Goal: Task Accomplishment & Management: Manage account settings

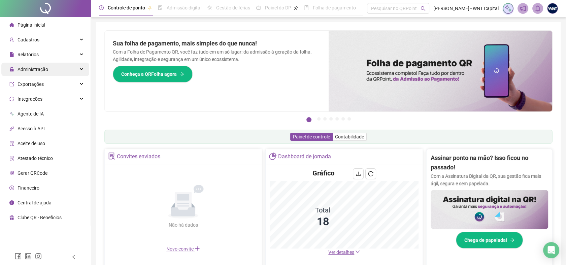
click at [38, 72] on span "Administração" at bounding box center [33, 69] width 31 height 5
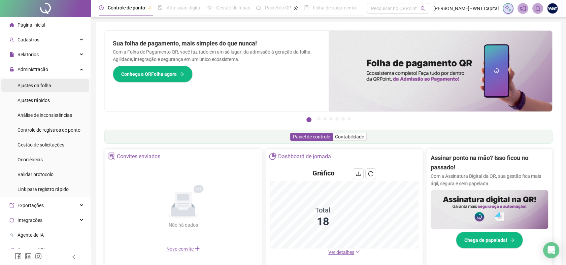
click at [40, 85] on span "Ajustes da folha" at bounding box center [35, 85] width 34 height 5
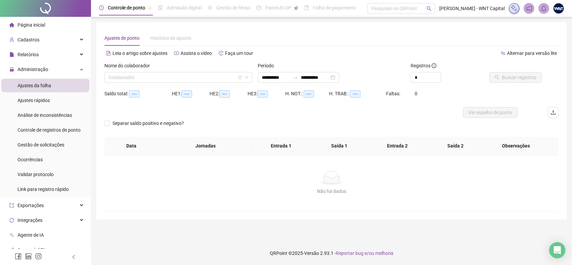
type input "**********"
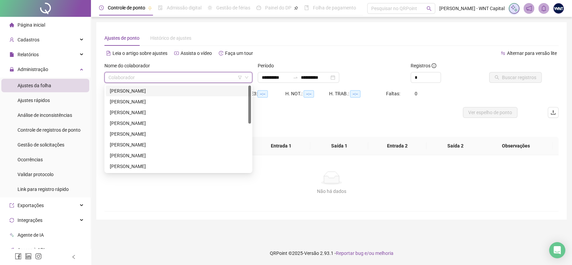
click at [159, 77] on input "search" at bounding box center [175, 77] width 134 height 10
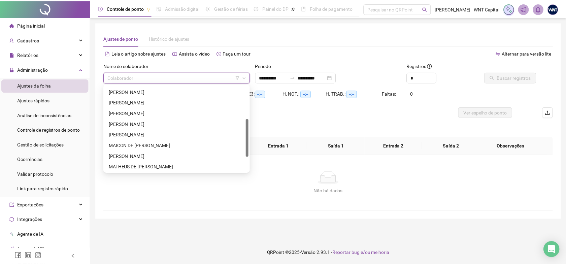
scroll to position [108, 0]
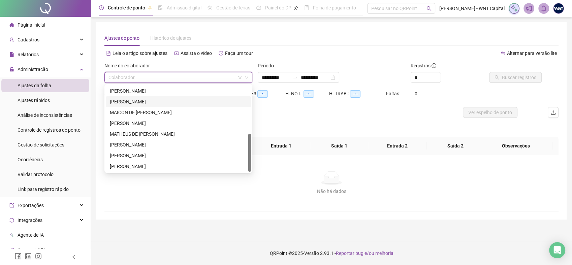
click at [128, 101] on div "[PERSON_NAME]" at bounding box center [178, 101] width 137 height 7
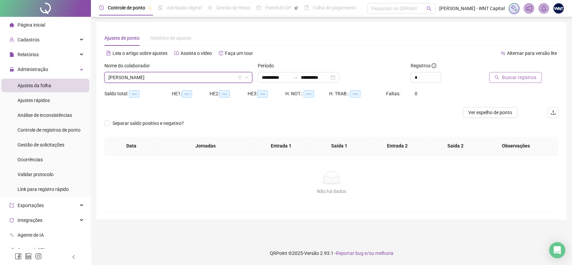
click at [524, 75] on span "Buscar registros" at bounding box center [519, 77] width 34 height 7
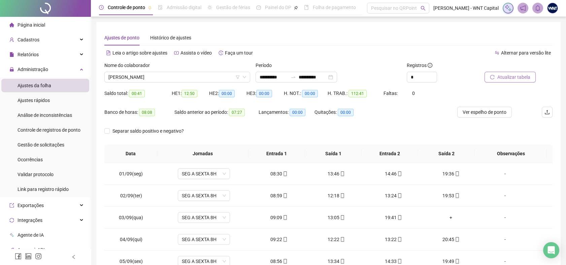
scroll to position [0, 0]
click at [421, 75] on input "*" at bounding box center [422, 77] width 30 height 10
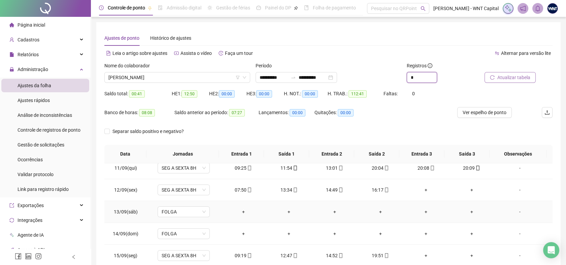
scroll to position [212, 0]
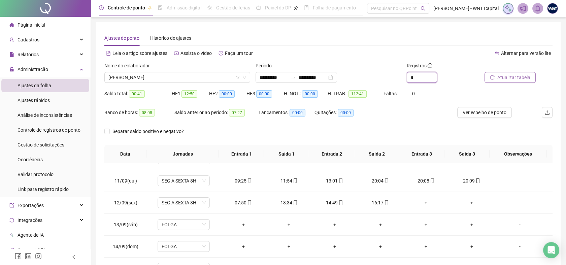
drag, startPoint x: 426, startPoint y: 76, endPoint x: 366, endPoint y: 76, distance: 60.6
click at [366, 76] on div "**********" at bounding box center [329, 75] width 454 height 26
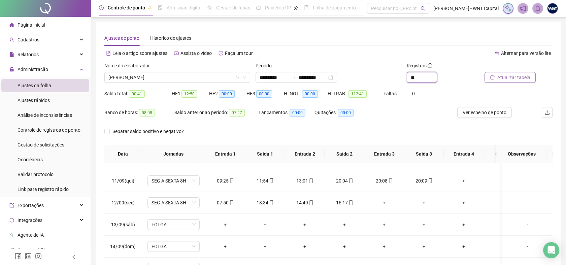
type input "**"
click at [391, 180] on icon "mobile" at bounding box center [390, 180] width 3 height 5
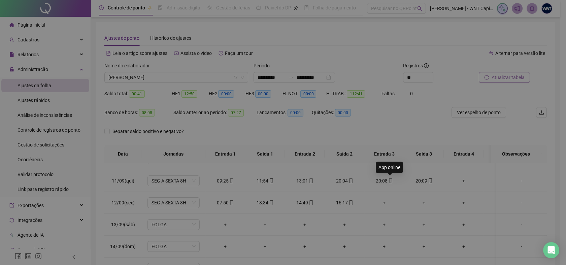
type input "**********"
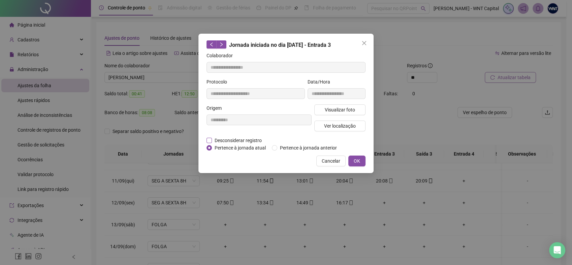
click at [237, 141] on span "Desconsiderar registro" at bounding box center [238, 140] width 53 height 7
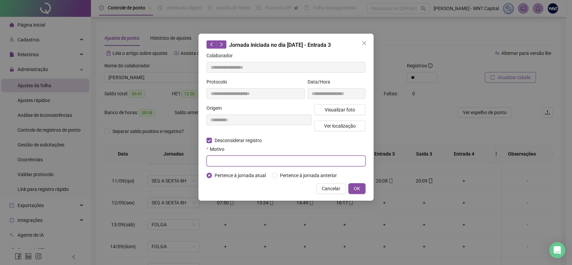
click at [239, 160] on input "text" at bounding box center [285, 161] width 159 height 11
drag, startPoint x: 243, startPoint y: 164, endPoint x: 186, endPoint y: 164, distance: 56.9
click at [187, 164] on div "**********" at bounding box center [286, 132] width 572 height 265
type input "**********"
click at [285, 192] on div "Cancelar OK" at bounding box center [285, 188] width 159 height 11
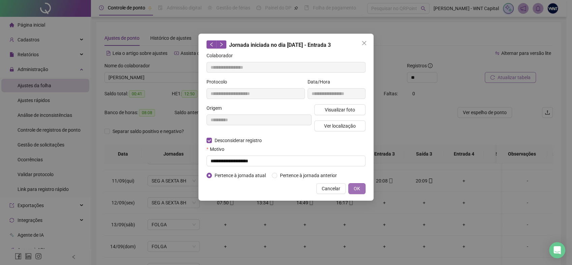
click at [354, 187] on span "OK" at bounding box center [357, 188] width 6 height 7
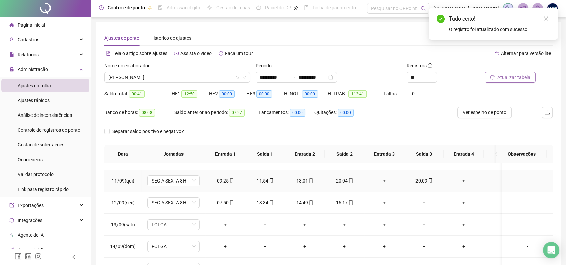
click at [427, 178] on span "mobile" at bounding box center [429, 180] width 5 height 5
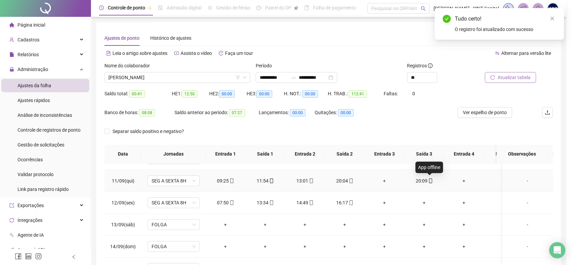
type input "**********"
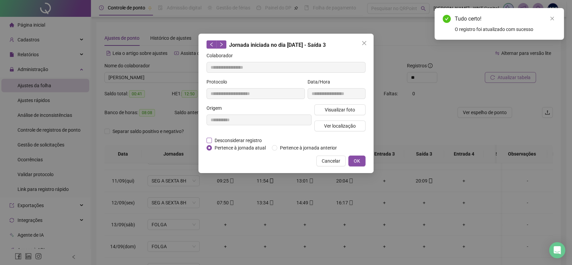
click at [255, 140] on span "Desconsiderar registro" at bounding box center [238, 140] width 53 height 7
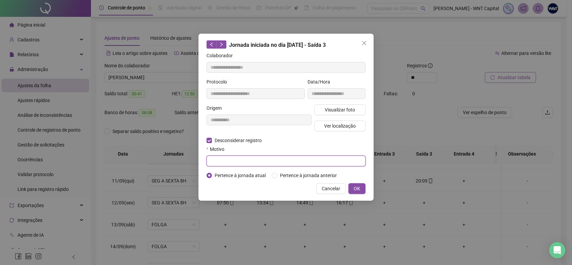
click at [276, 163] on input "text" at bounding box center [285, 161] width 159 height 11
paste input "**********"
type input "**********"
click at [362, 189] on button "OK" at bounding box center [356, 188] width 17 height 11
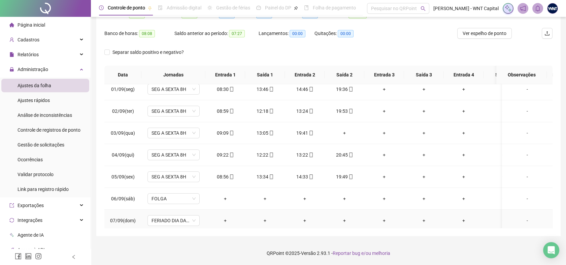
scroll to position [0, 0]
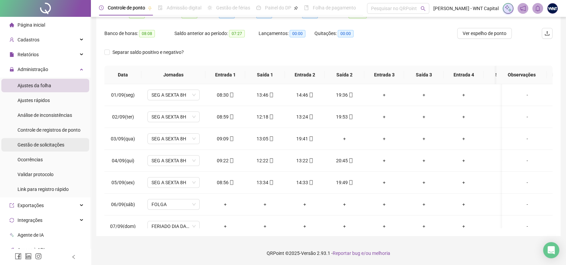
click at [49, 149] on div "Gestão de solicitações" at bounding box center [41, 144] width 47 height 13
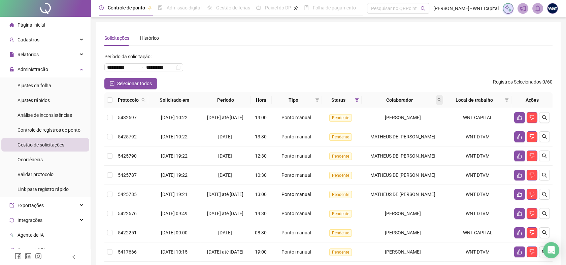
click at [442, 98] on icon "search" at bounding box center [439, 100] width 4 height 4
type input "*****"
click at [393, 124] on span "Buscar" at bounding box center [397, 126] width 15 height 7
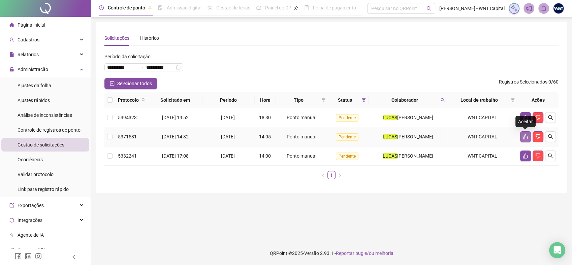
click at [524, 136] on icon "like" at bounding box center [525, 136] width 5 height 5
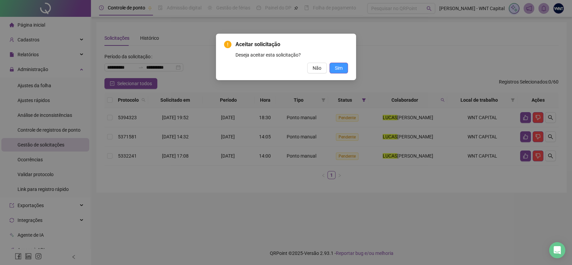
click at [342, 67] on span "Sim" at bounding box center [339, 67] width 8 height 7
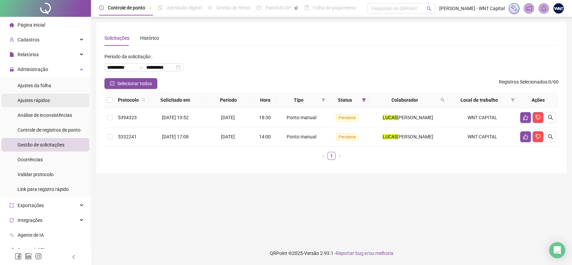
click at [44, 100] on span "Ajustes rápidos" at bounding box center [34, 100] width 32 height 5
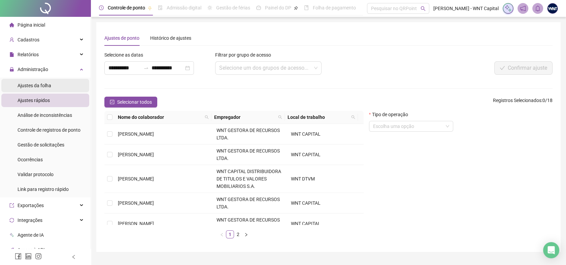
click at [54, 82] on li "Ajustes da folha" at bounding box center [45, 85] width 88 height 13
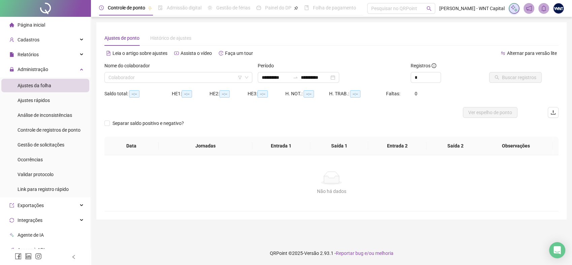
type input "**********"
click at [244, 81] on span at bounding box center [178, 77] width 140 height 10
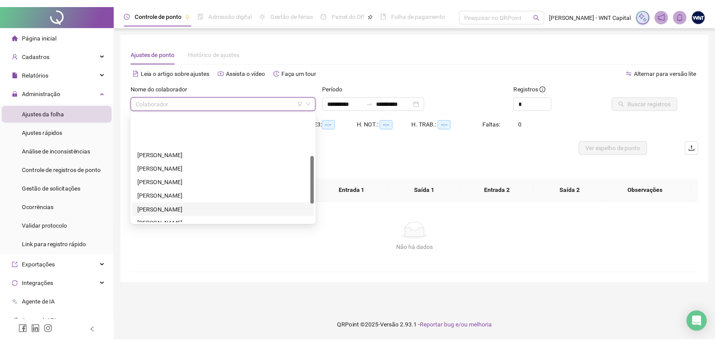
scroll to position [75, 0]
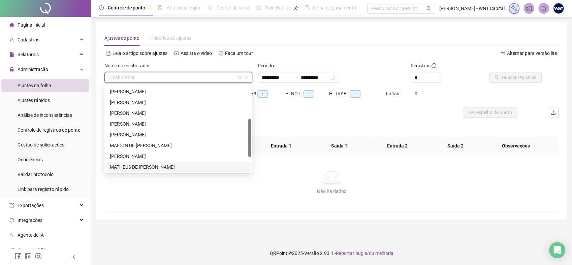
click at [150, 165] on div "MATHEUS DE [PERSON_NAME]" at bounding box center [178, 166] width 137 height 7
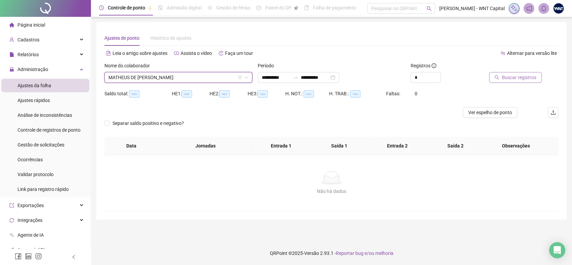
click at [511, 75] on span "Buscar registros" at bounding box center [519, 77] width 34 height 7
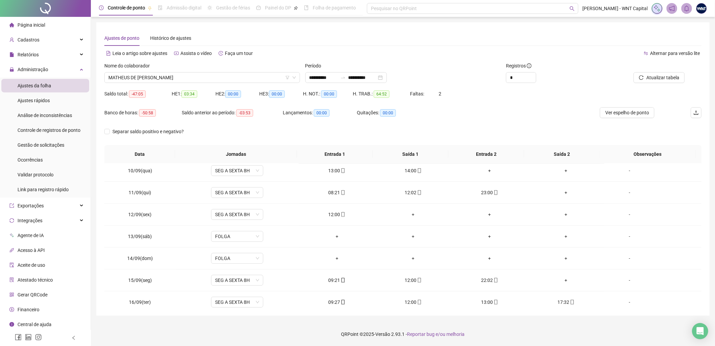
scroll to position [251, 0]
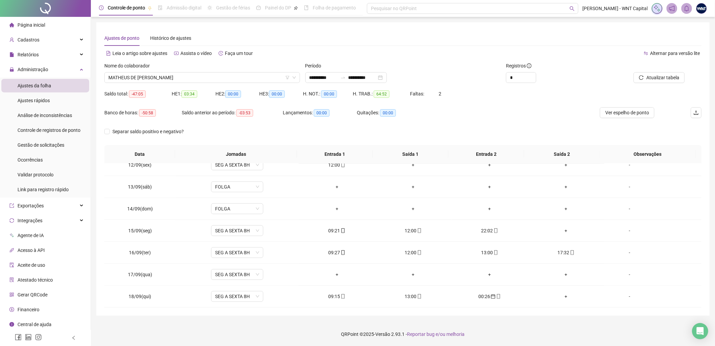
click at [490, 112] on div "Banco de horas: -50:58 Saldo anterior ao período: -03:53 Lançamentos: 00:00 Qui…" at bounding box center [328, 116] width 448 height 19
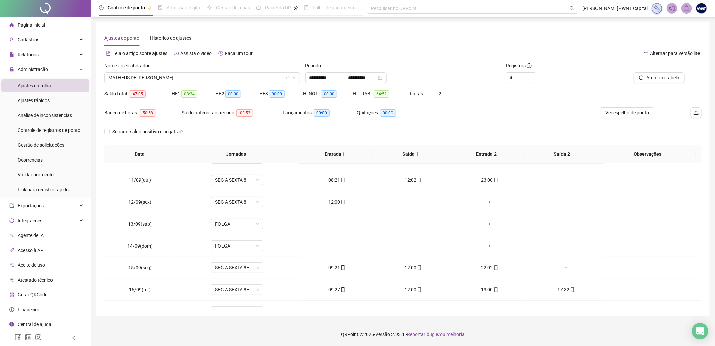
click at [563, 86] on div "Registros *" at bounding box center [553, 75] width 100 height 26
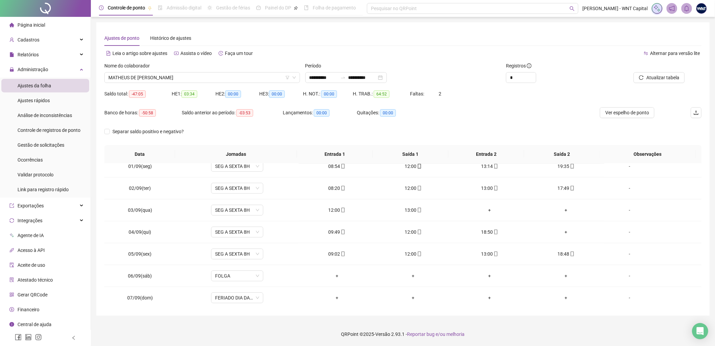
scroll to position [0, 0]
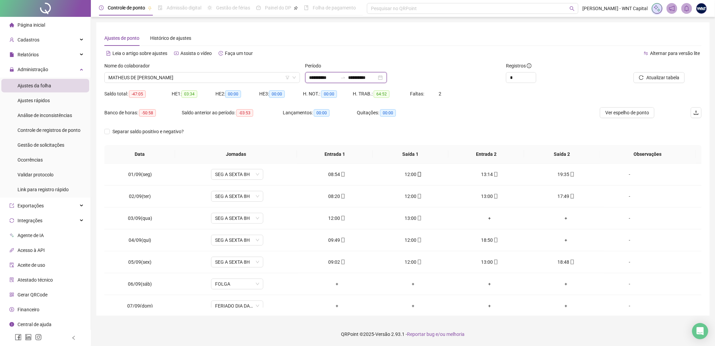
click at [321, 76] on input "**********" at bounding box center [323, 77] width 28 height 7
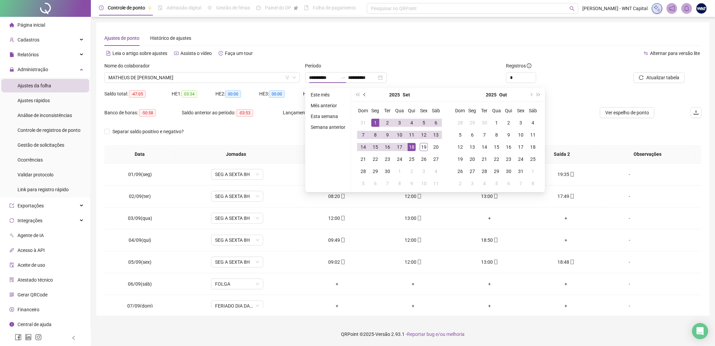
click at [364, 95] on span "prev-year" at bounding box center [365, 94] width 3 height 3
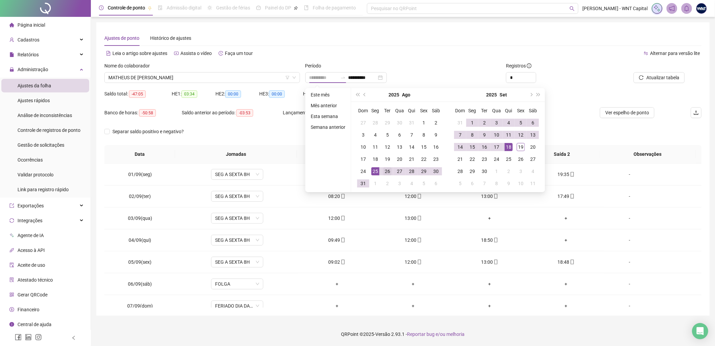
type input "**********"
click at [385, 169] on div "26" at bounding box center [388, 171] width 8 height 8
type input "**********"
click at [510, 147] on div "18" at bounding box center [509, 147] width 8 height 8
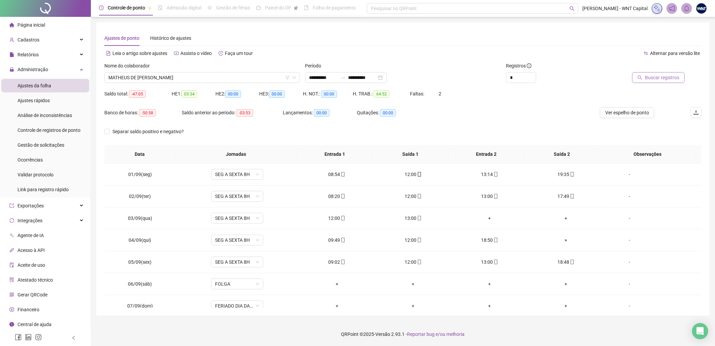
click at [572, 77] on span "Buscar registros" at bounding box center [662, 77] width 34 height 7
click at [572, 115] on span "Ver espelho de ponto" at bounding box center [628, 112] width 44 height 7
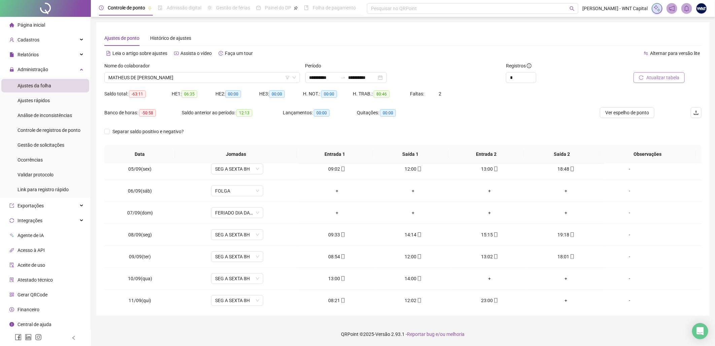
scroll to position [382, 0]
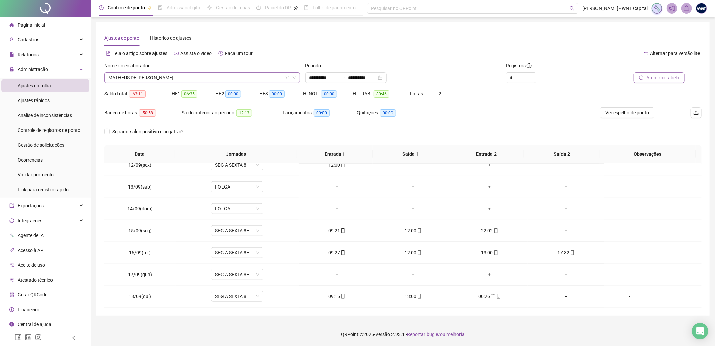
click at [294, 78] on icon "down" at bounding box center [294, 77] width 3 height 2
click at [296, 79] on div "MATHEUS DE [PERSON_NAME]" at bounding box center [202, 77] width 196 height 11
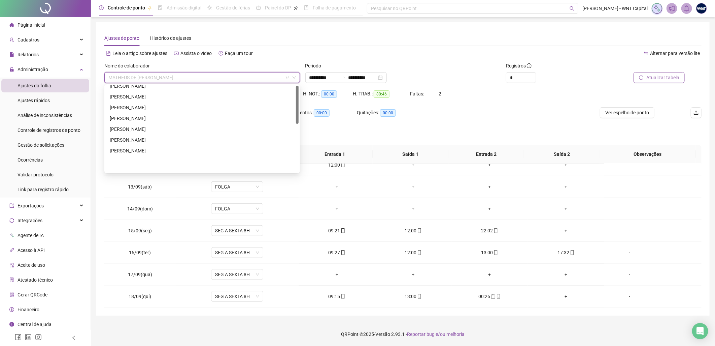
scroll to position [0, 0]
click at [155, 156] on div "[PERSON_NAME]" at bounding box center [202, 155] width 185 height 7
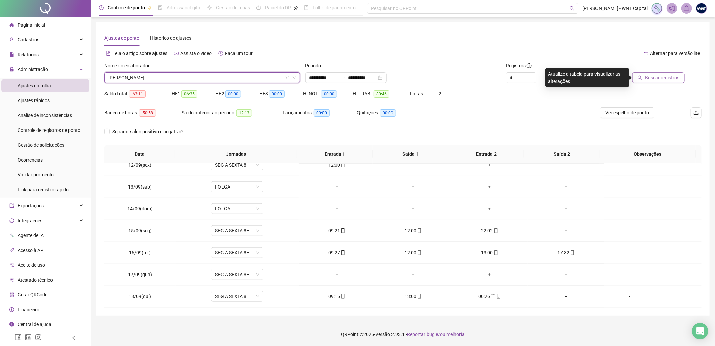
click at [572, 75] on span "Buscar registros" at bounding box center [662, 77] width 34 height 7
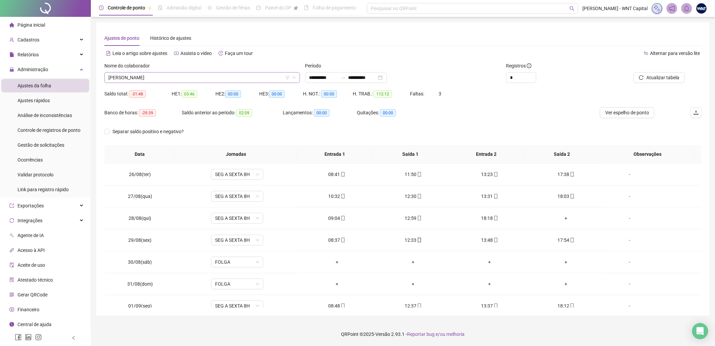
click at [295, 77] on icon "down" at bounding box center [294, 77] width 4 height 4
click at [293, 78] on icon "down" at bounding box center [294, 77] width 4 height 4
click at [295, 75] on icon "down" at bounding box center [294, 77] width 4 height 4
click at [295, 76] on icon "down" at bounding box center [294, 77] width 3 height 2
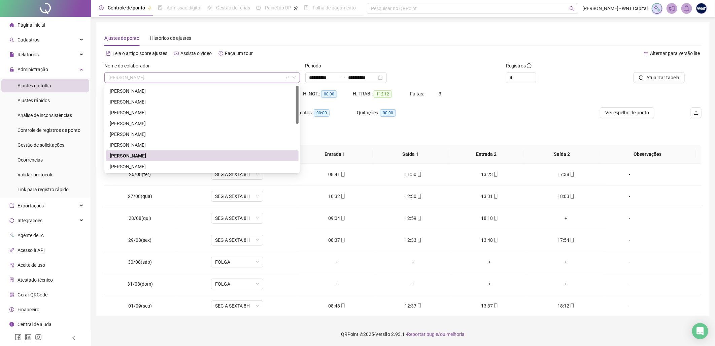
click at [245, 78] on span "[PERSON_NAME]" at bounding box center [202, 77] width 188 height 10
click at [142, 165] on div "[PERSON_NAME]" at bounding box center [202, 166] width 185 height 7
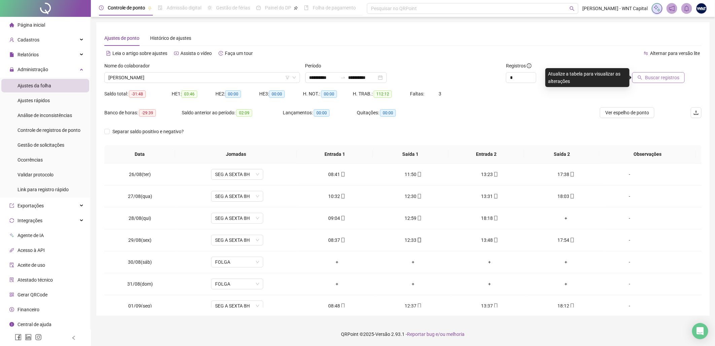
click at [572, 75] on span "Buscar registros" at bounding box center [662, 77] width 34 height 7
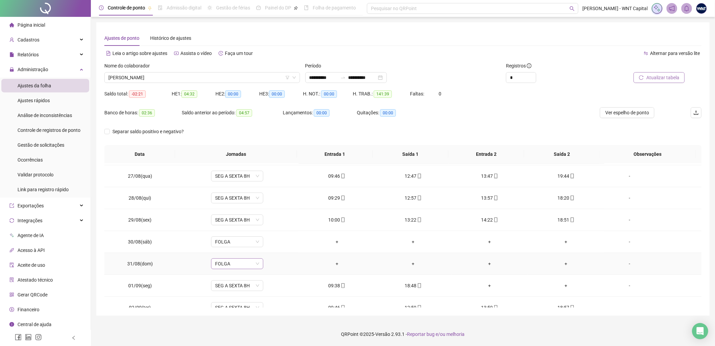
scroll to position [37, 0]
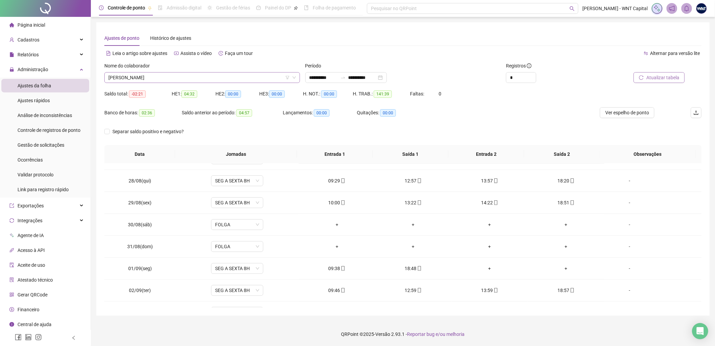
click at [237, 76] on span "[PERSON_NAME]" at bounding box center [202, 77] width 188 height 10
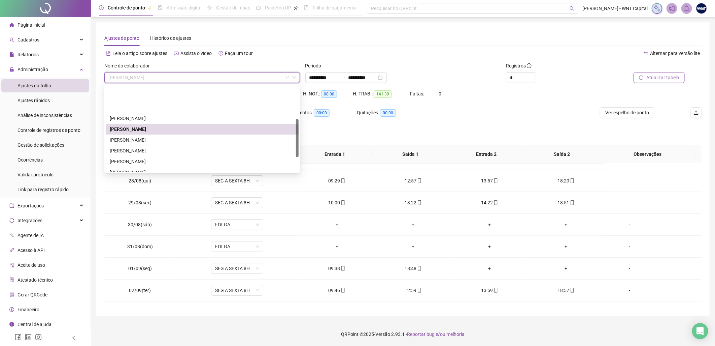
scroll to position [75, 0]
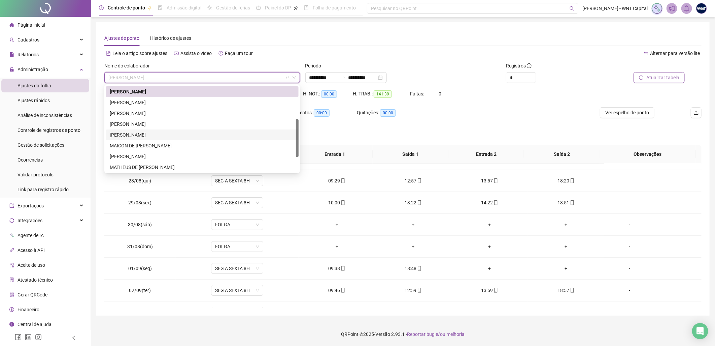
click at [143, 133] on div "[PERSON_NAME]" at bounding box center [202, 134] width 185 height 7
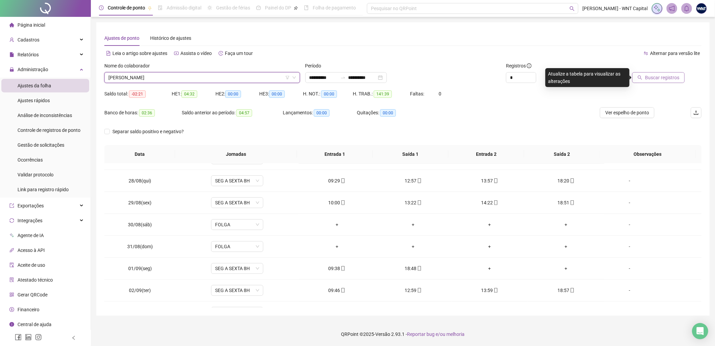
click at [572, 76] on span "Buscar registros" at bounding box center [662, 77] width 34 height 7
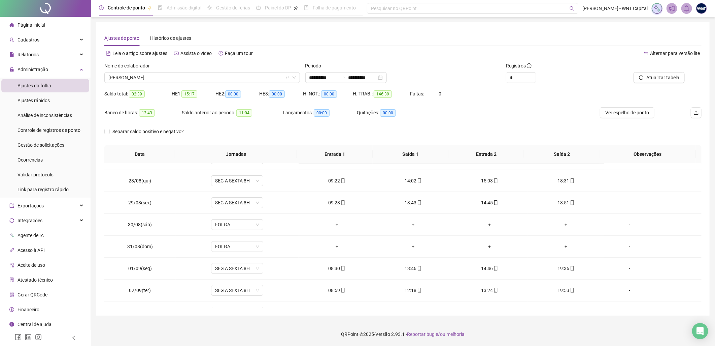
click at [254, 85] on div "Nome do colaborador [PERSON_NAME]" at bounding box center [202, 75] width 201 height 26
click at [252, 82] on span "[PERSON_NAME]" at bounding box center [202, 77] width 188 height 10
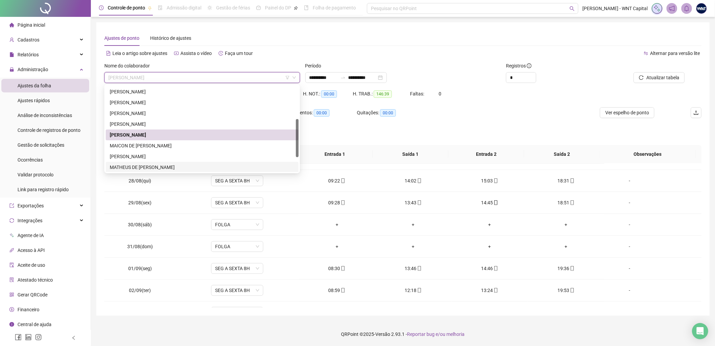
scroll to position [108, 0]
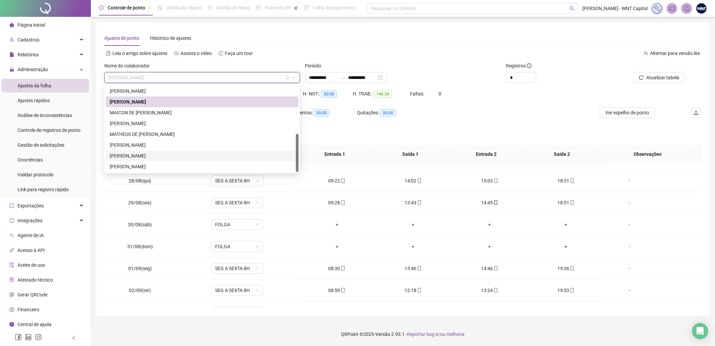
drag, startPoint x: 166, startPoint y: 154, endPoint x: 174, endPoint y: 151, distance: 8.4
click at [166, 154] on div "[PERSON_NAME]" at bounding box center [202, 155] width 185 height 7
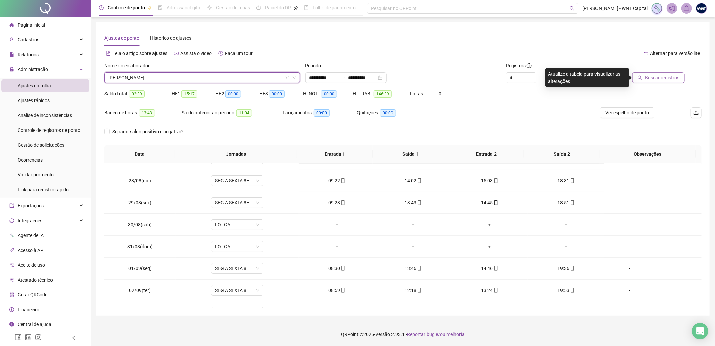
click at [572, 79] on span "Buscar registros" at bounding box center [662, 77] width 34 height 7
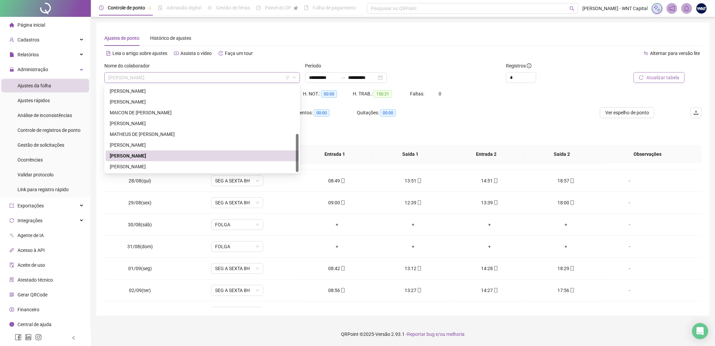
click at [213, 78] on span "[PERSON_NAME]" at bounding box center [202, 77] width 188 height 10
click at [157, 140] on div "[PERSON_NAME]" at bounding box center [202, 144] width 193 height 11
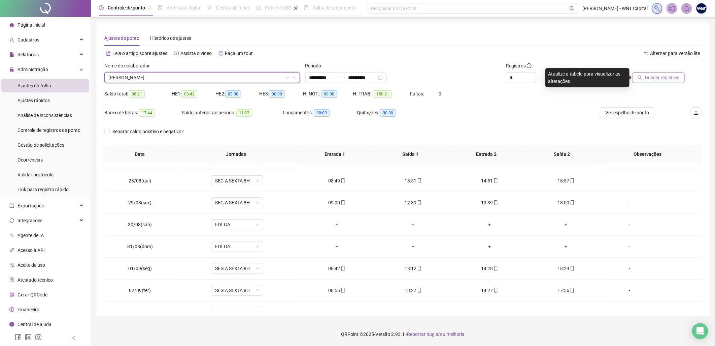
click at [572, 75] on icon "search" at bounding box center [640, 77] width 5 height 5
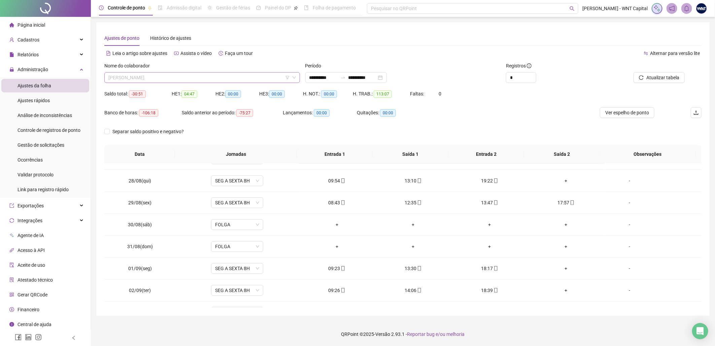
click at [201, 74] on span "[PERSON_NAME]" at bounding box center [202, 77] width 188 height 10
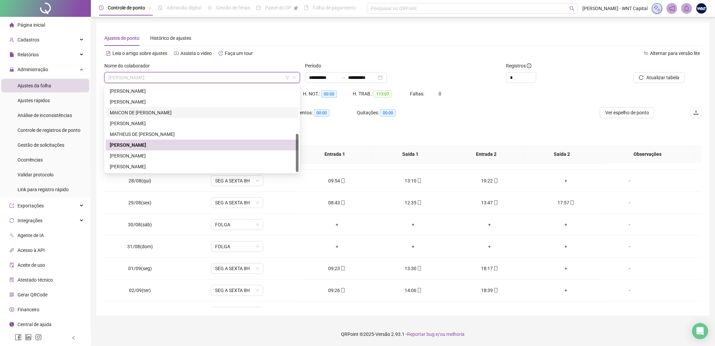
scroll to position [0, 0]
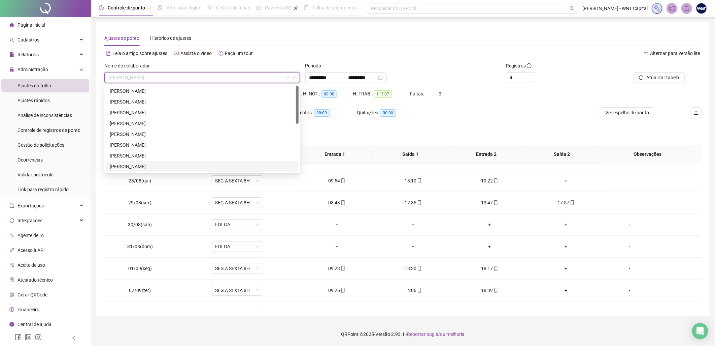
click at [146, 165] on div "[PERSON_NAME]" at bounding box center [202, 166] width 185 height 7
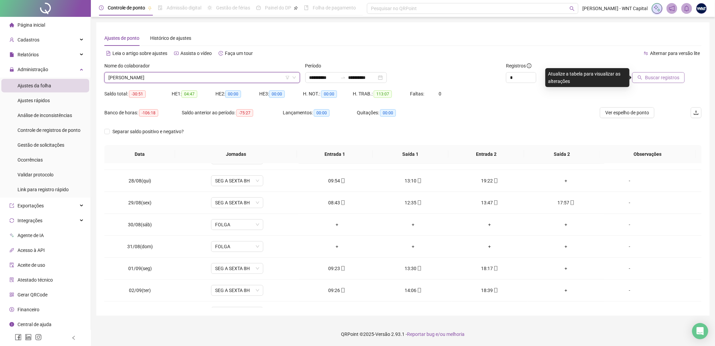
click at [572, 78] on span "Buscar registros" at bounding box center [662, 77] width 34 height 7
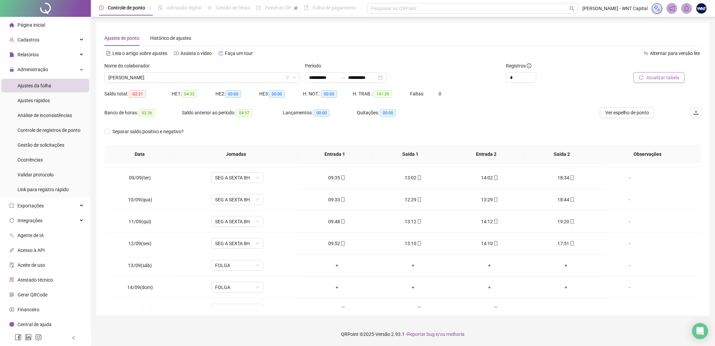
scroll to position [337, 0]
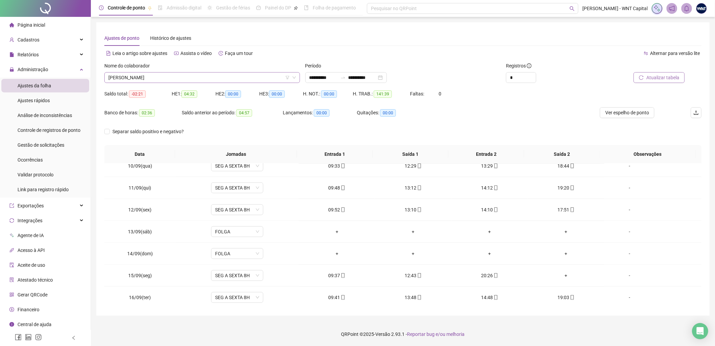
click at [239, 77] on span "[PERSON_NAME]" at bounding box center [202, 77] width 188 height 10
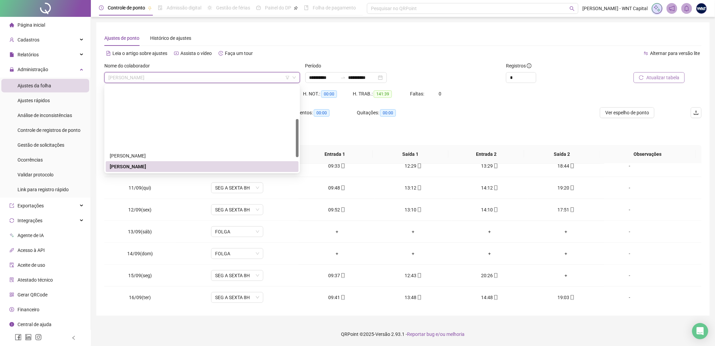
scroll to position [75, 0]
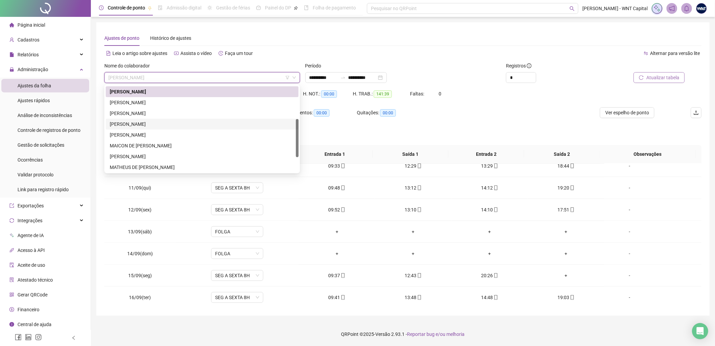
click at [132, 124] on div "[PERSON_NAME]" at bounding box center [202, 123] width 185 height 7
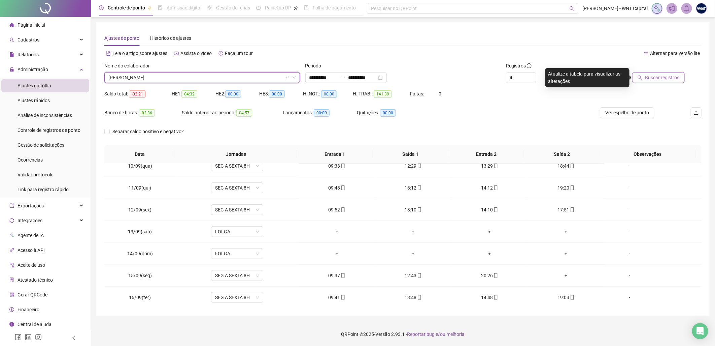
click at [572, 81] on button "Buscar registros" at bounding box center [658, 77] width 53 height 11
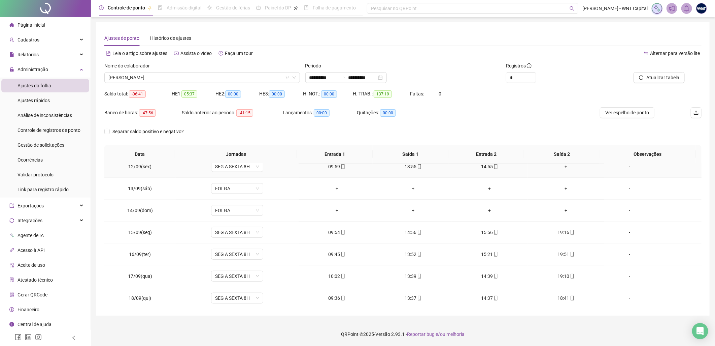
scroll to position [382, 0]
click at [418, 230] on icon "mobile" at bounding box center [419, 230] width 3 height 5
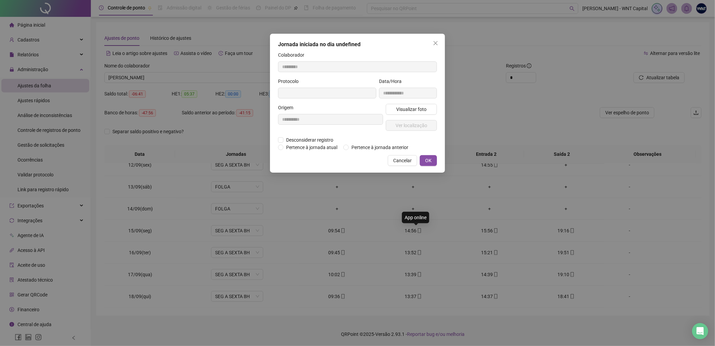
type input "**********"
click at [422, 125] on span "Ver localização" at bounding box center [412, 125] width 32 height 7
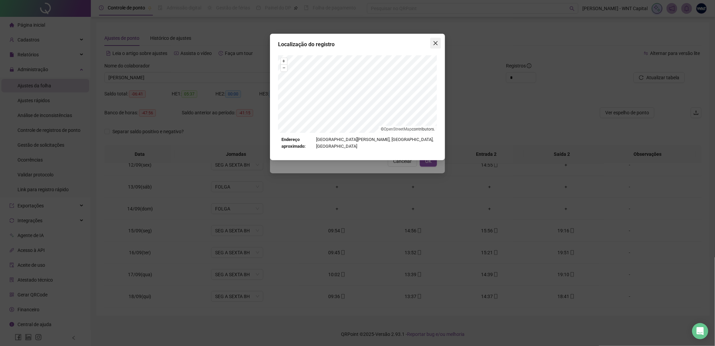
click at [436, 43] on icon "close" at bounding box center [435, 42] width 5 height 5
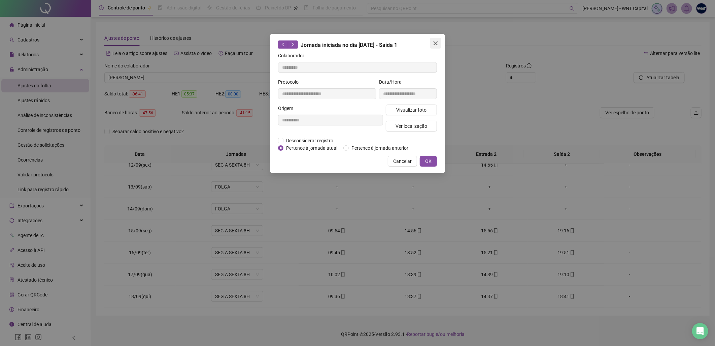
click at [436, 44] on icon "close" at bounding box center [435, 42] width 5 height 5
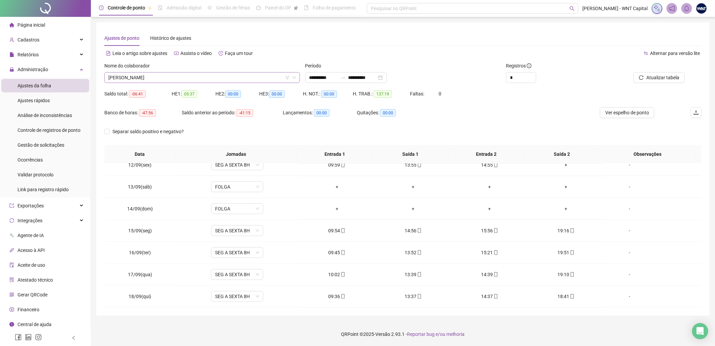
click at [251, 78] on span "[PERSON_NAME]" at bounding box center [202, 77] width 188 height 10
click at [167, 76] on span "[PERSON_NAME]" at bounding box center [202, 77] width 188 height 10
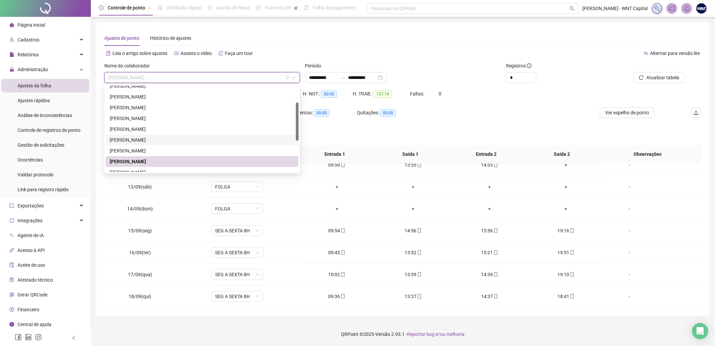
scroll to position [0, 0]
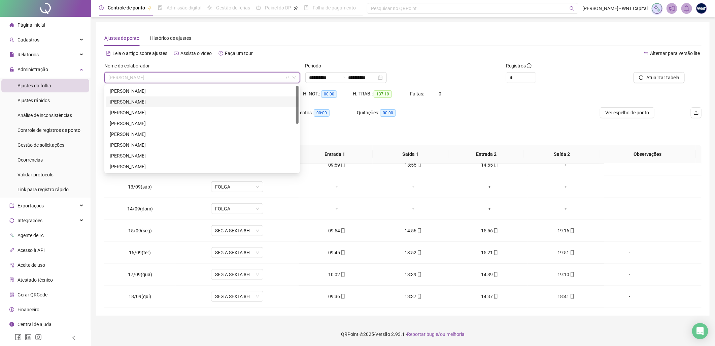
click at [153, 103] on div "[PERSON_NAME]" at bounding box center [202, 101] width 185 height 7
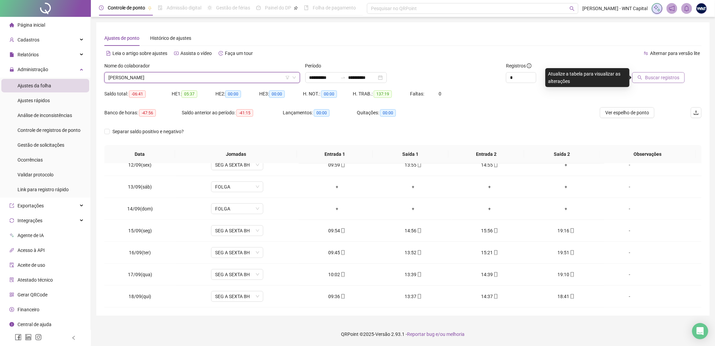
click at [572, 76] on span "Buscar registros" at bounding box center [662, 77] width 34 height 7
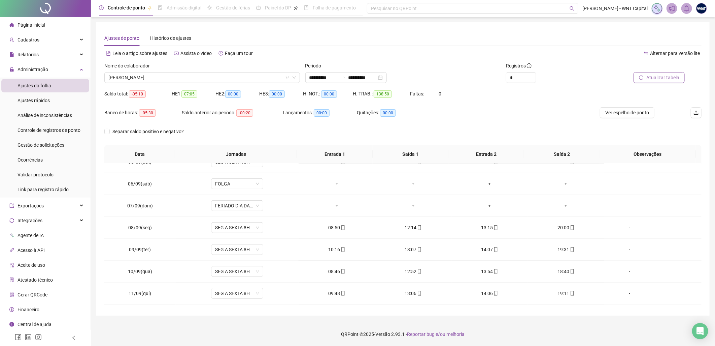
scroll to position [157, 0]
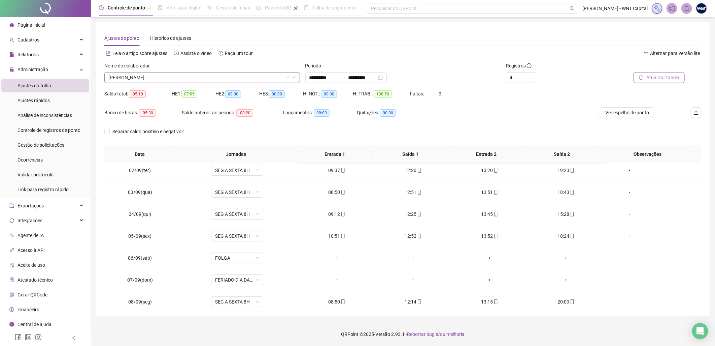
click at [214, 75] on span "[PERSON_NAME]" at bounding box center [202, 77] width 188 height 10
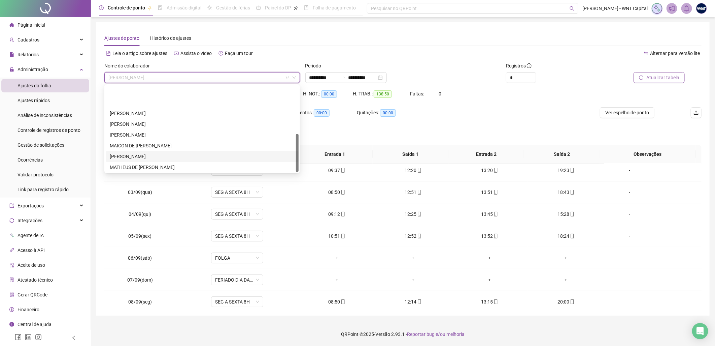
scroll to position [108, 0]
click at [131, 140] on div "[PERSON_NAME]" at bounding box center [202, 144] width 193 height 11
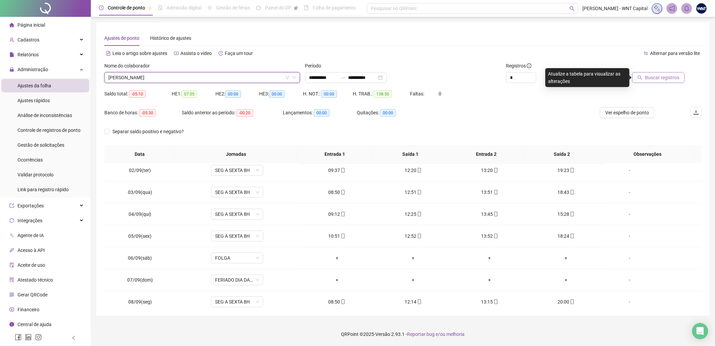
click at [572, 76] on span "Buscar registros" at bounding box center [662, 77] width 34 height 7
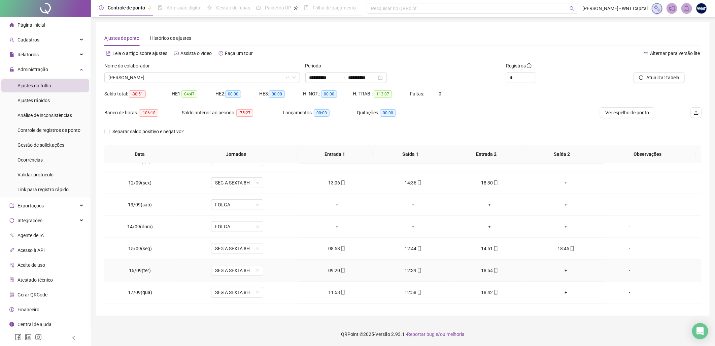
scroll to position [382, 0]
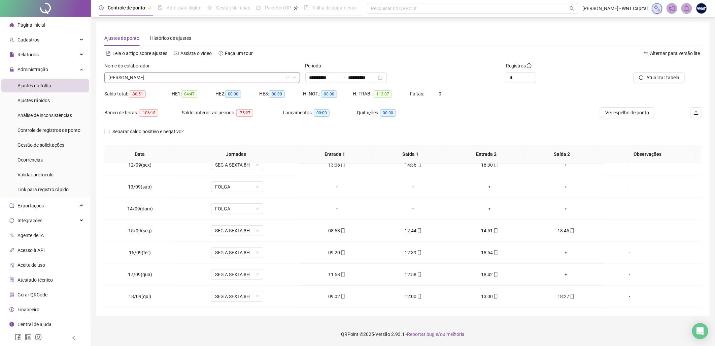
click at [235, 79] on span "[PERSON_NAME]" at bounding box center [202, 77] width 188 height 10
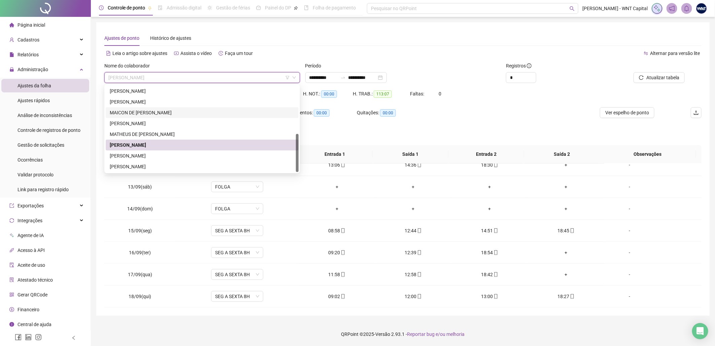
scroll to position [70, 0]
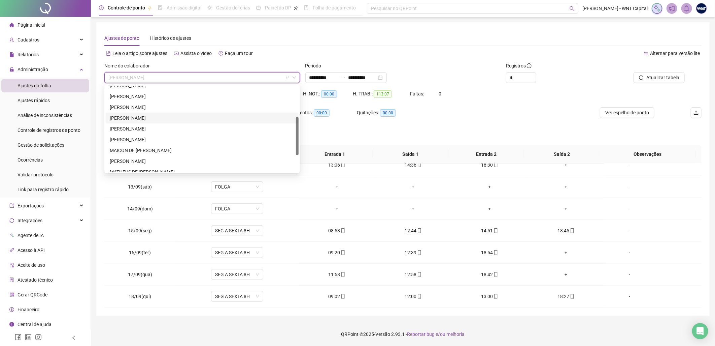
click at [149, 116] on div "[PERSON_NAME]" at bounding box center [202, 117] width 185 height 7
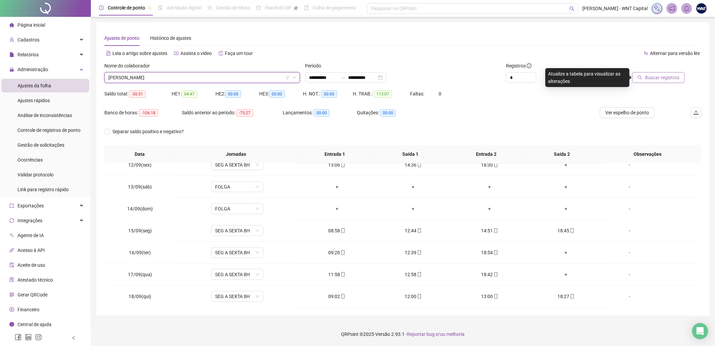
click at [572, 78] on span "Buscar registros" at bounding box center [662, 77] width 34 height 7
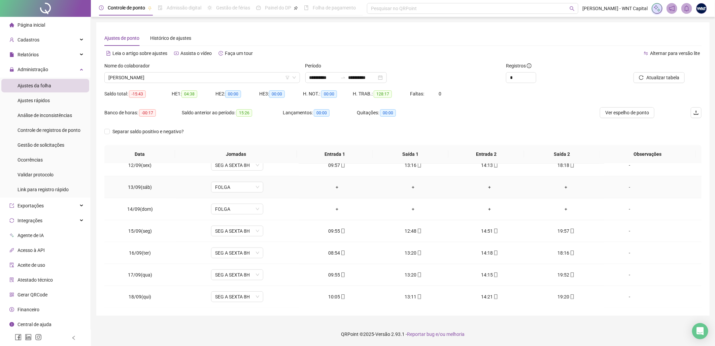
scroll to position [382, 0]
click at [572, 79] on span "Atualizar tabela" at bounding box center [663, 77] width 33 height 7
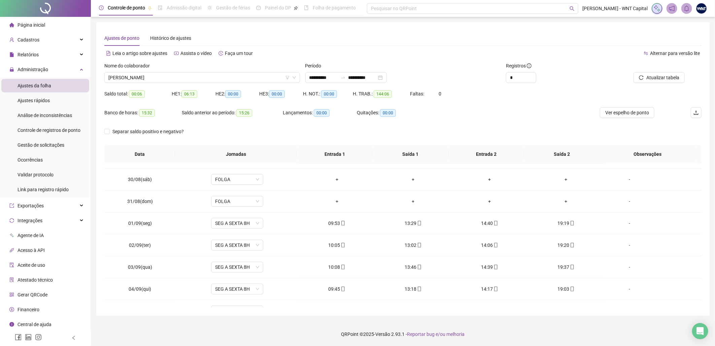
scroll to position [0, 0]
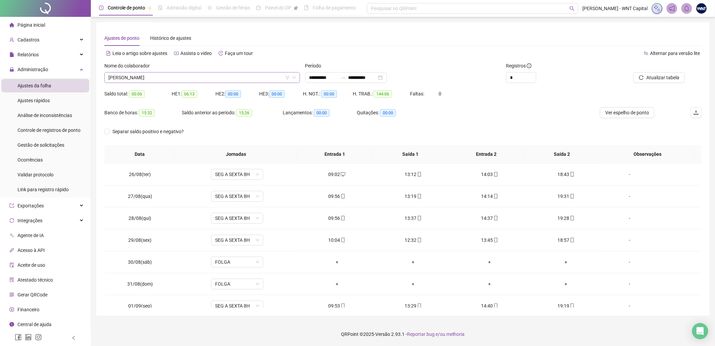
click at [177, 76] on span "[PERSON_NAME]" at bounding box center [202, 77] width 188 height 10
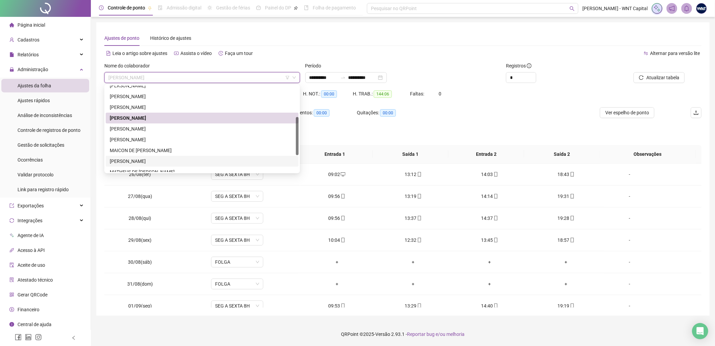
click at [145, 157] on div "[PERSON_NAME]" at bounding box center [202, 160] width 185 height 7
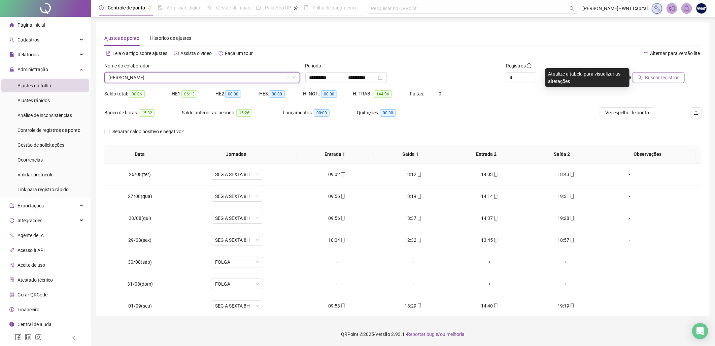
click at [572, 74] on span "Buscar registros" at bounding box center [662, 77] width 34 height 7
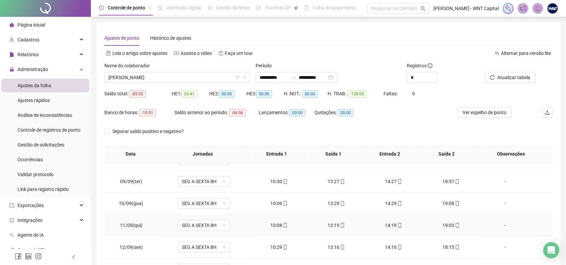
scroll to position [381, 0]
